Goal: Check status: Check status

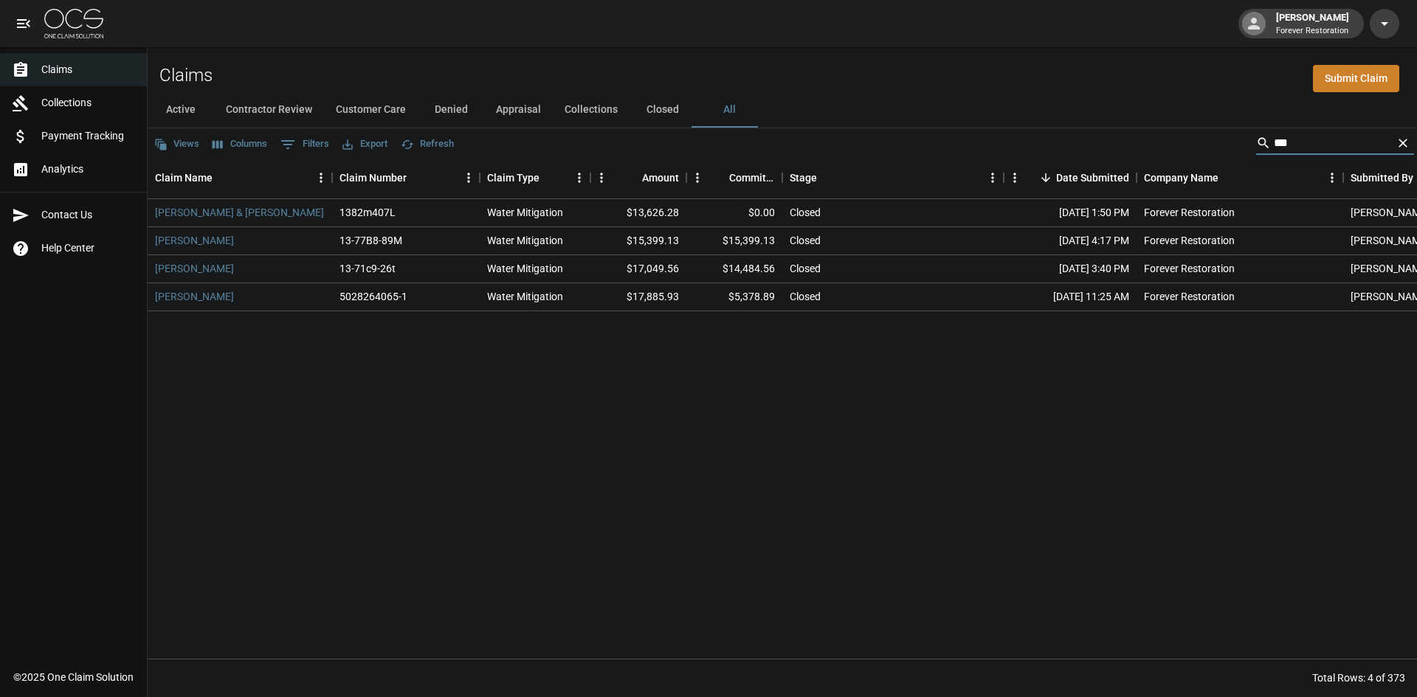
click at [375, 108] on button "Customer Care" at bounding box center [371, 109] width 94 height 35
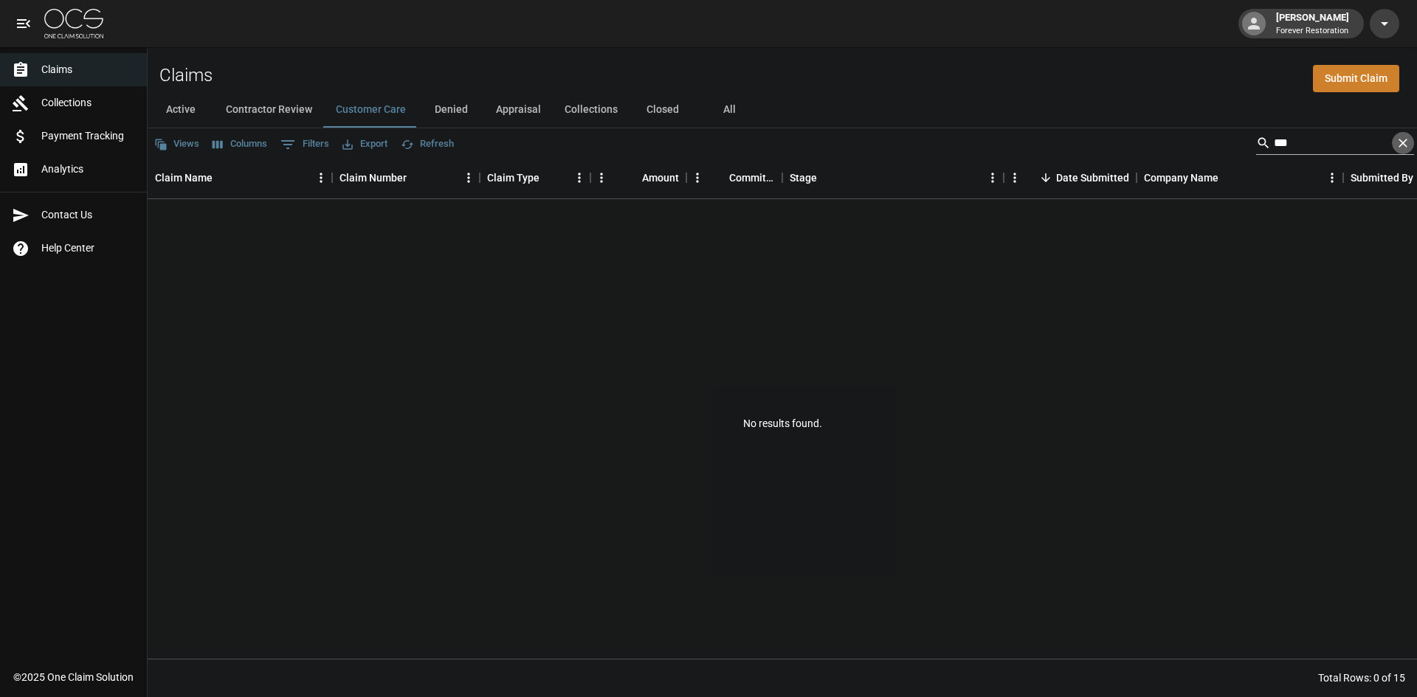
click at [1405, 142] on icon "Clear" at bounding box center [1402, 143] width 15 height 15
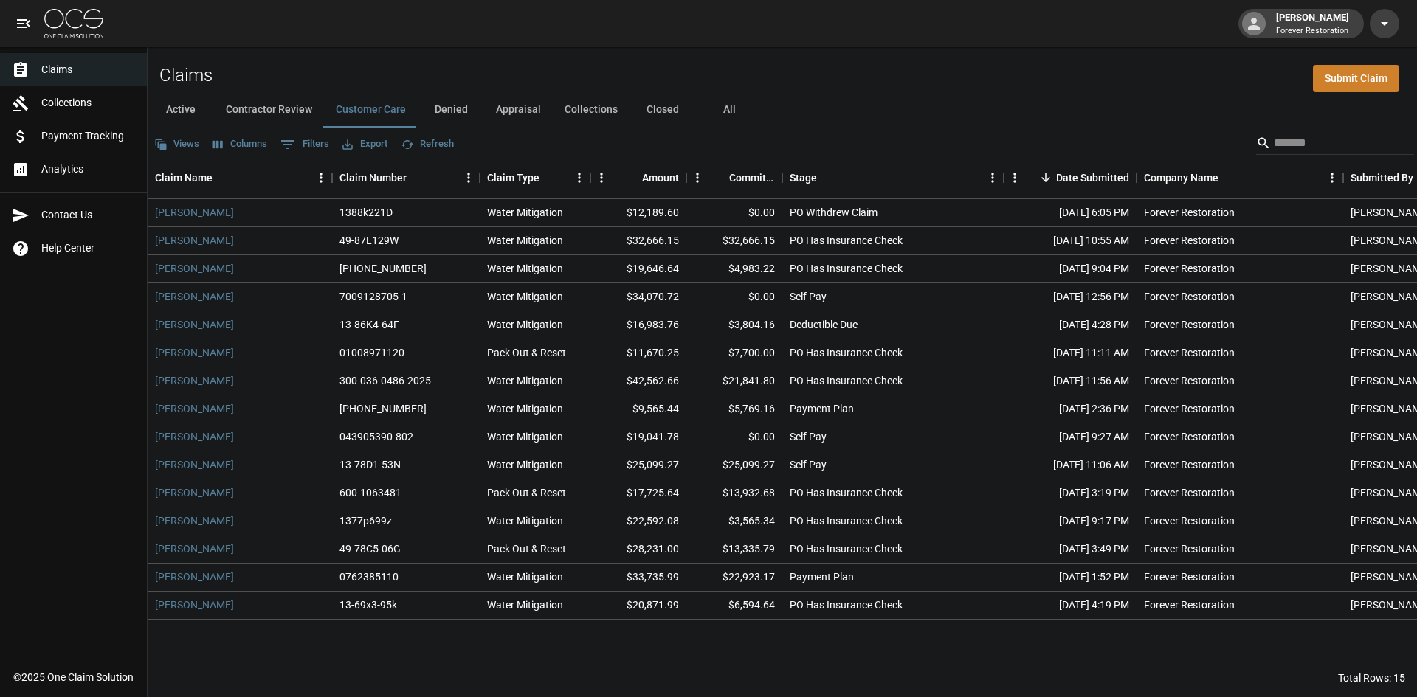
click at [433, 148] on button "Refresh" at bounding box center [427, 144] width 60 height 23
click at [453, 116] on button "Denied" at bounding box center [451, 109] width 66 height 35
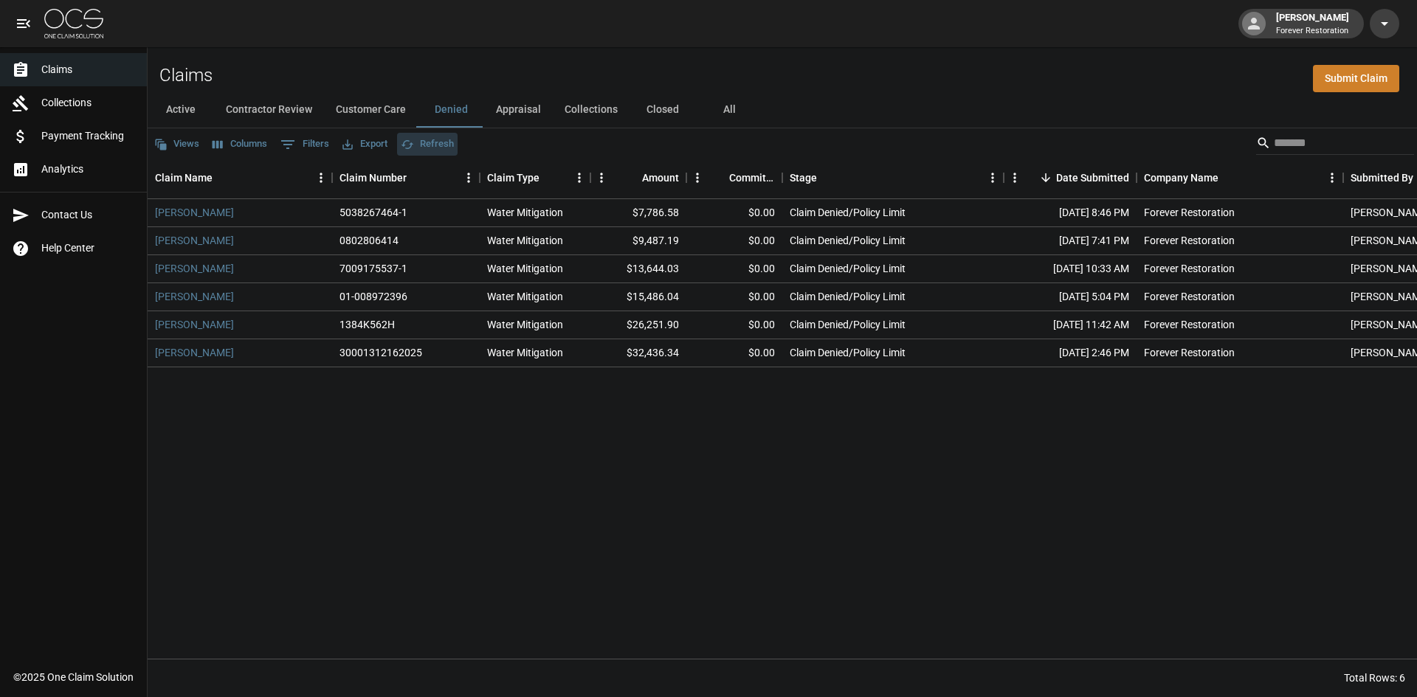
click at [447, 139] on button "Refresh" at bounding box center [427, 144] width 60 height 23
click at [182, 113] on button "Active" at bounding box center [181, 109] width 66 height 35
